Goal: Task Accomplishment & Management: Manage account settings

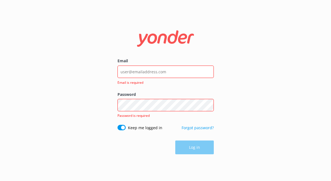
click at [171, 78] on div "Email is required" at bounding box center [166, 81] width 96 height 7
click at [173, 72] on input "Email" at bounding box center [166, 71] width 96 height 12
type input "[EMAIL_ADDRESS][DOMAIN_NAME]"
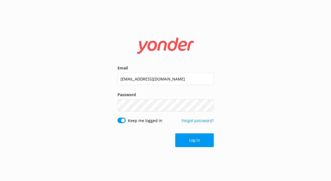
click at [193, 128] on p "Forgot password?" at bounding box center [198, 124] width 32 height 12
click at [192, 138] on button "Log in" at bounding box center [194, 140] width 39 height 14
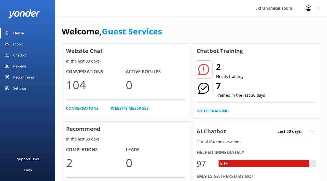
click at [47, 42] on link "Inbox" at bounding box center [27, 44] width 55 height 11
